Goal: Find contact information: Find contact information

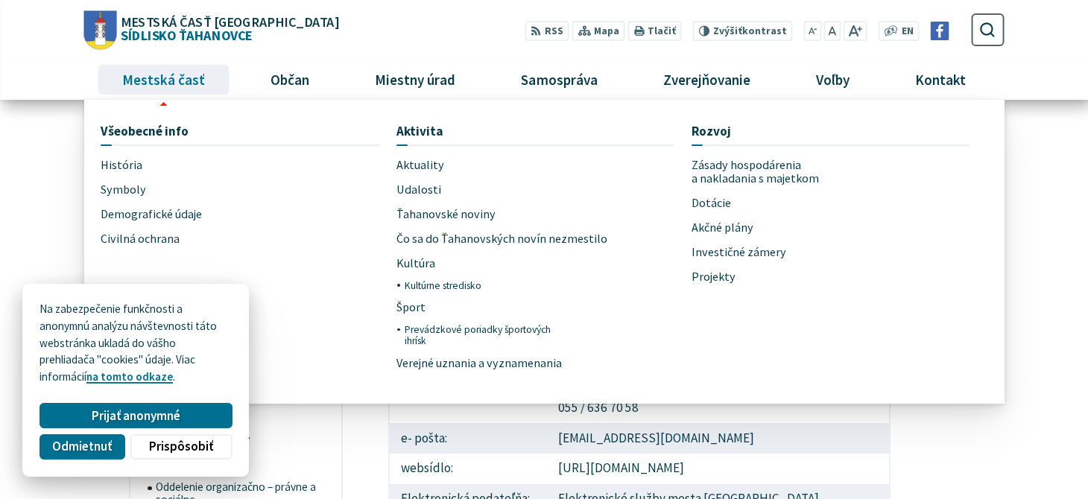
click at [187, 85] on span "Mestská časť" at bounding box center [164, 80] width 94 height 40
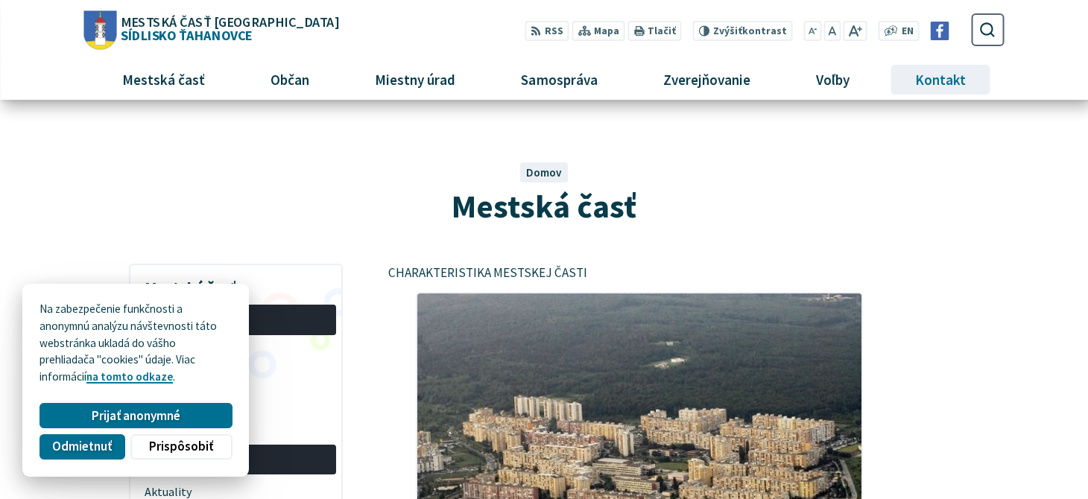
click at [927, 85] on span "Kontakt" at bounding box center [940, 80] width 62 height 40
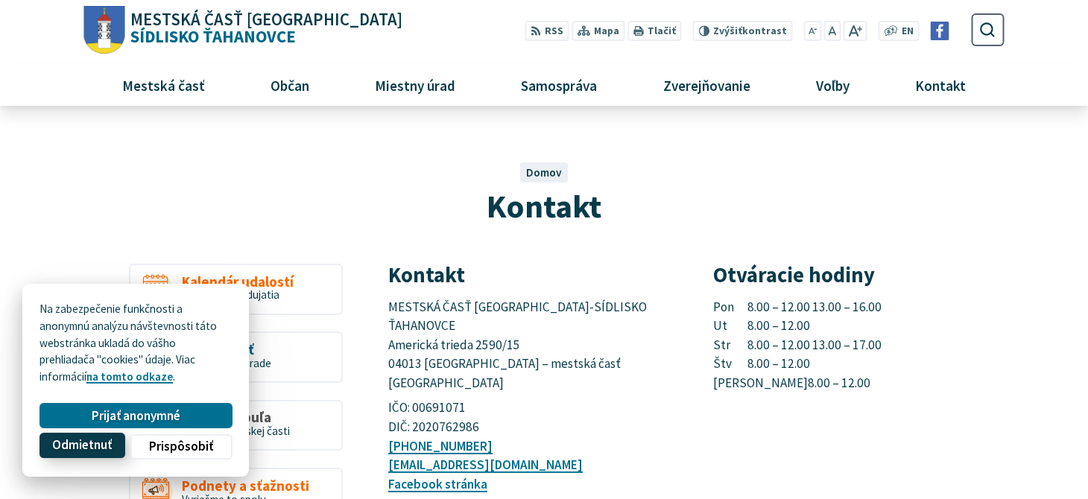
click at [66, 441] on span "Odmietnuť" at bounding box center [82, 446] width 60 height 16
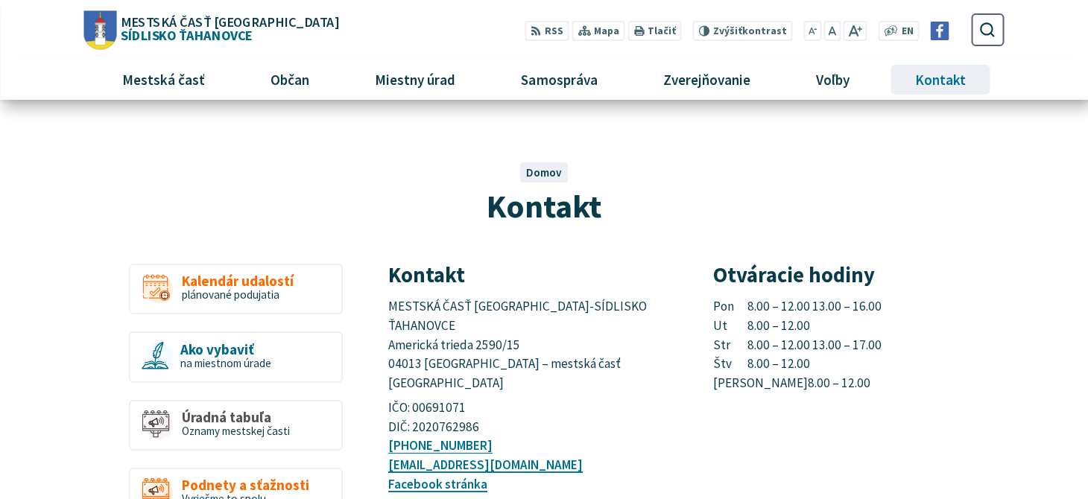
click at [948, 77] on span "Kontakt" at bounding box center [940, 80] width 62 height 40
